Goal: Information Seeking & Learning: Find specific fact

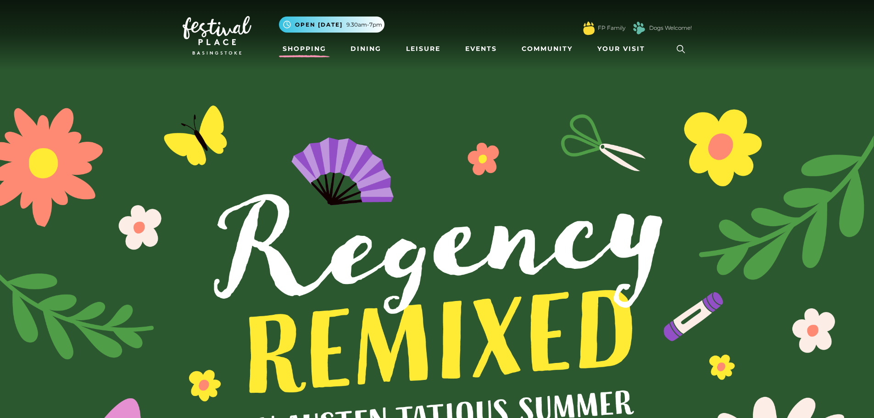
click at [319, 49] on link "Shopping" at bounding box center [304, 48] width 51 height 17
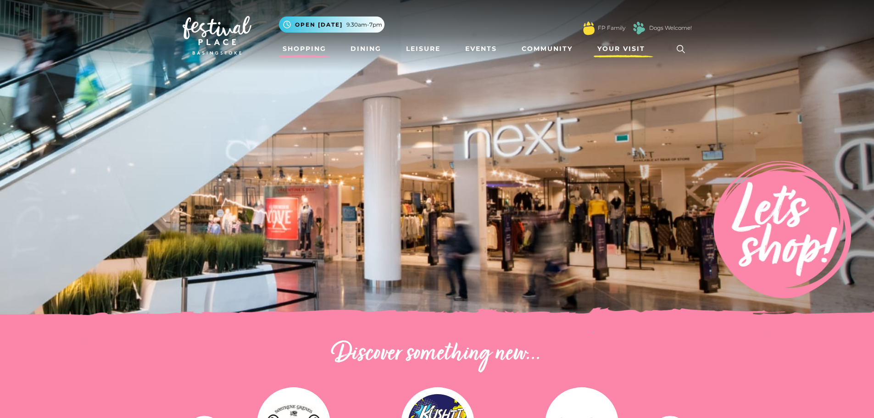
click at [622, 45] on span "Your Visit" at bounding box center [621, 49] width 48 height 10
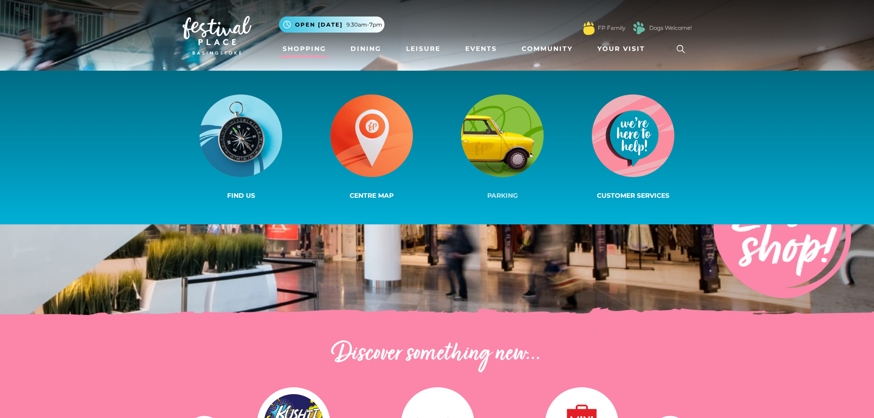
click at [492, 141] on img at bounding box center [502, 136] width 83 height 83
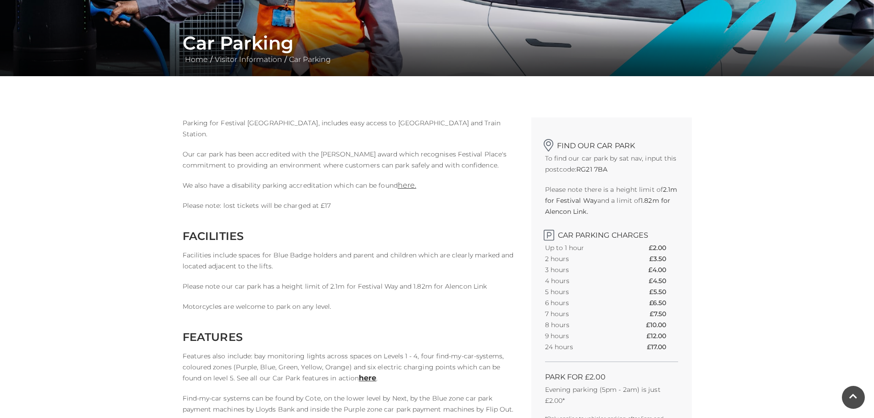
scroll to position [153, 0]
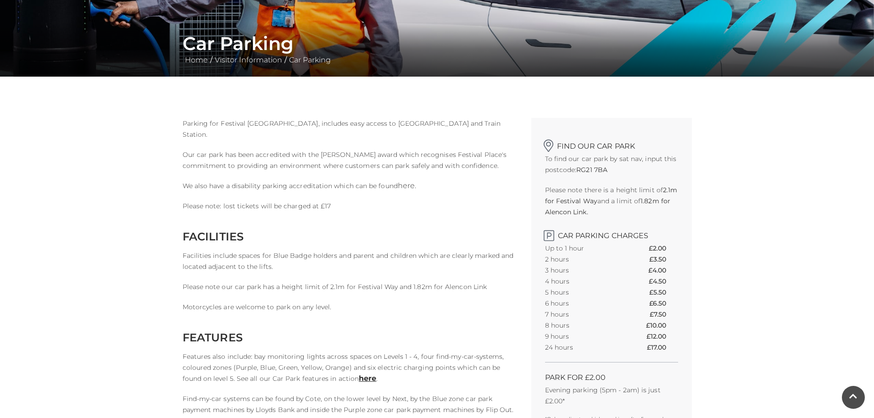
click at [403, 185] on link "here." at bounding box center [407, 185] width 18 height 9
drag, startPoint x: 578, startPoint y: 168, endPoint x: 607, endPoint y: 168, distance: 29.4
click at [607, 168] on strong "RG21 7BA" at bounding box center [591, 170] width 31 height 8
copy strong "RG21 7BA"
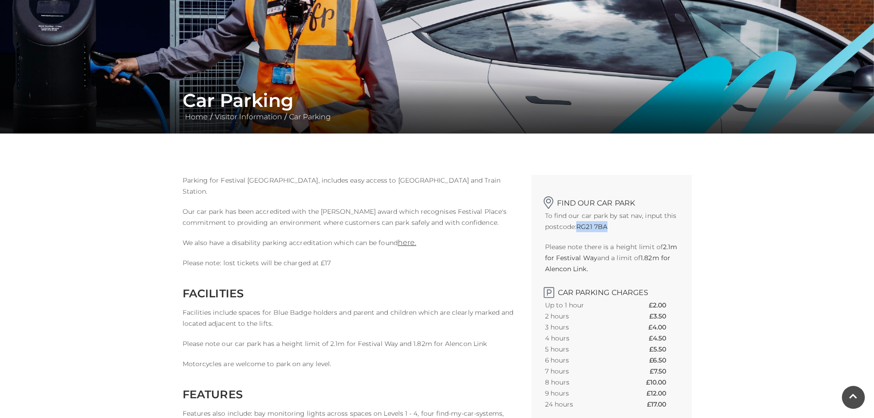
scroll to position [0, 0]
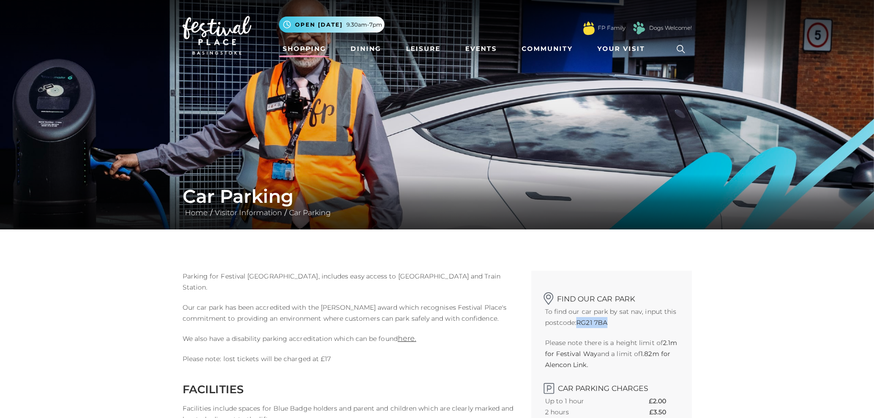
click at [306, 49] on link "Shopping" at bounding box center [304, 48] width 51 height 17
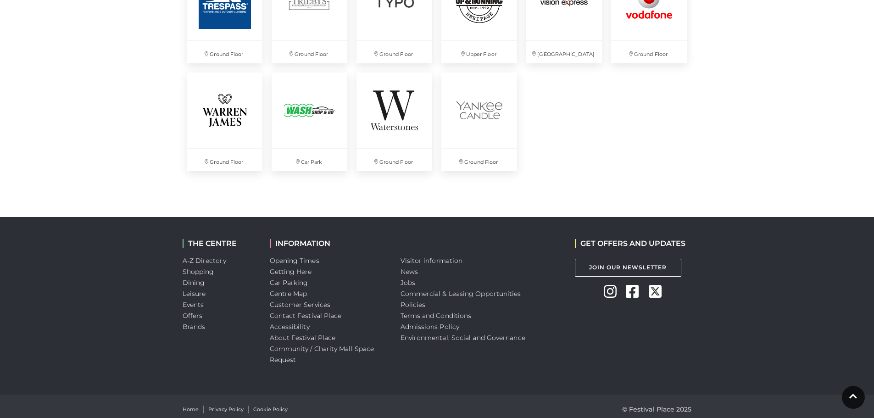
scroll to position [2563, 0]
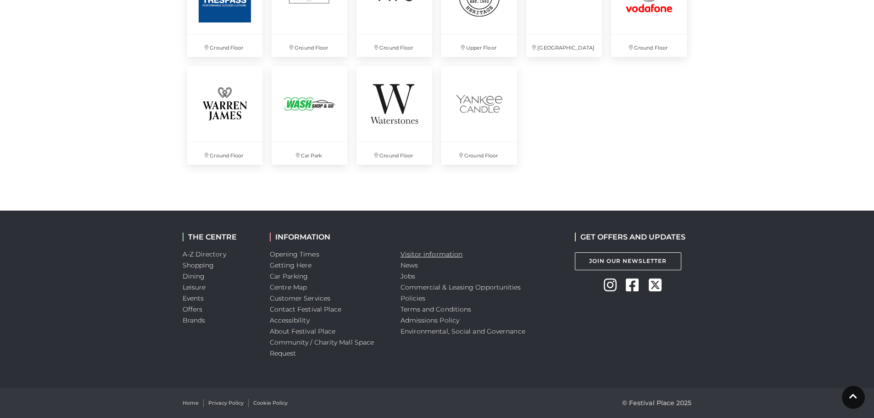
click at [438, 253] on link "Visitor information" at bounding box center [432, 254] width 62 height 8
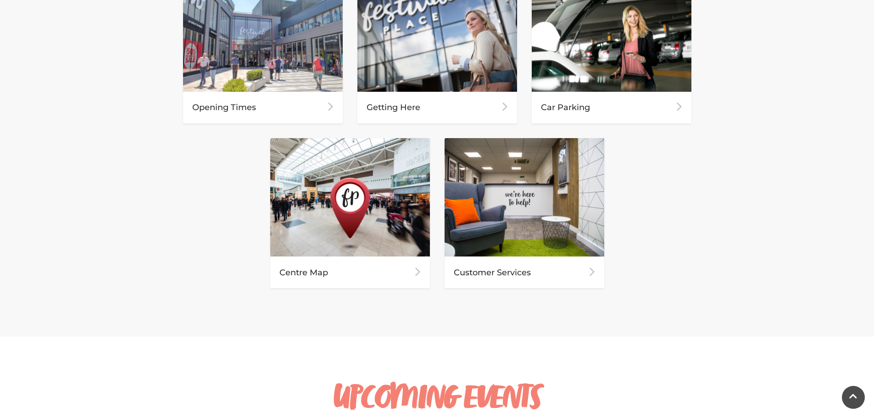
scroll to position [382, 0]
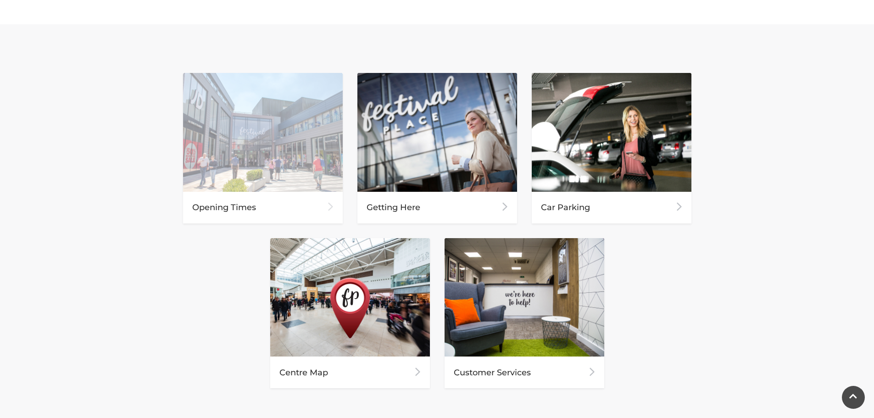
click at [225, 137] on img at bounding box center [263, 132] width 160 height 119
